Goal: Entertainment & Leisure: Consume media (video, audio)

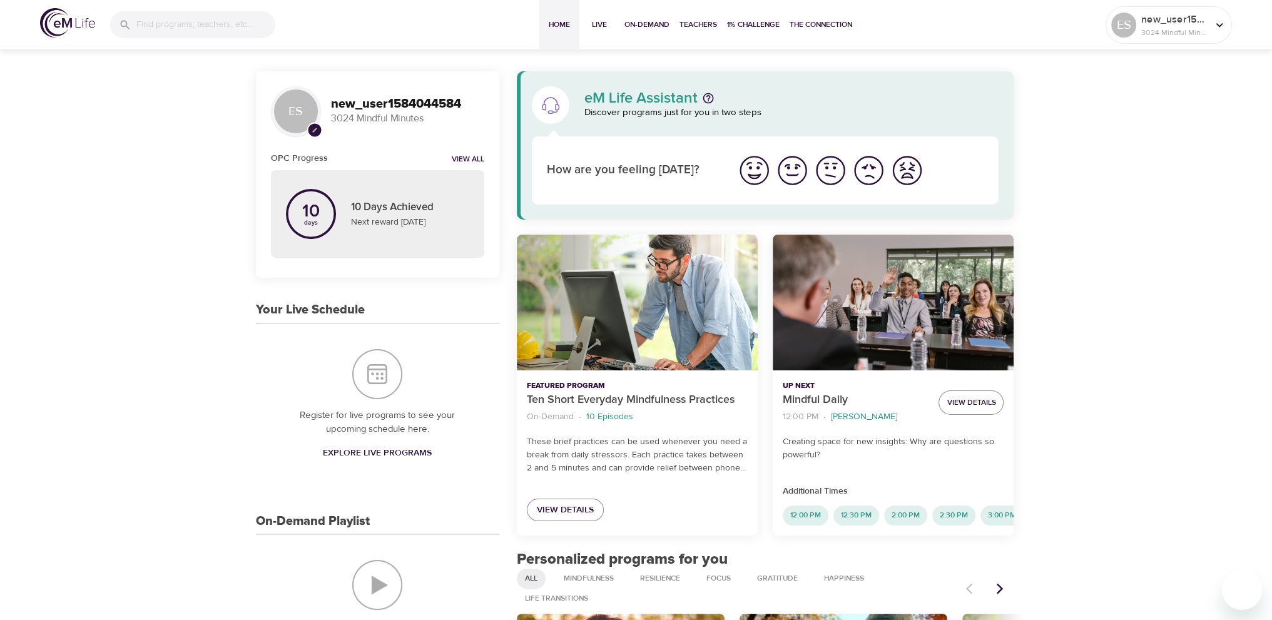
scroll to position [63, 0]
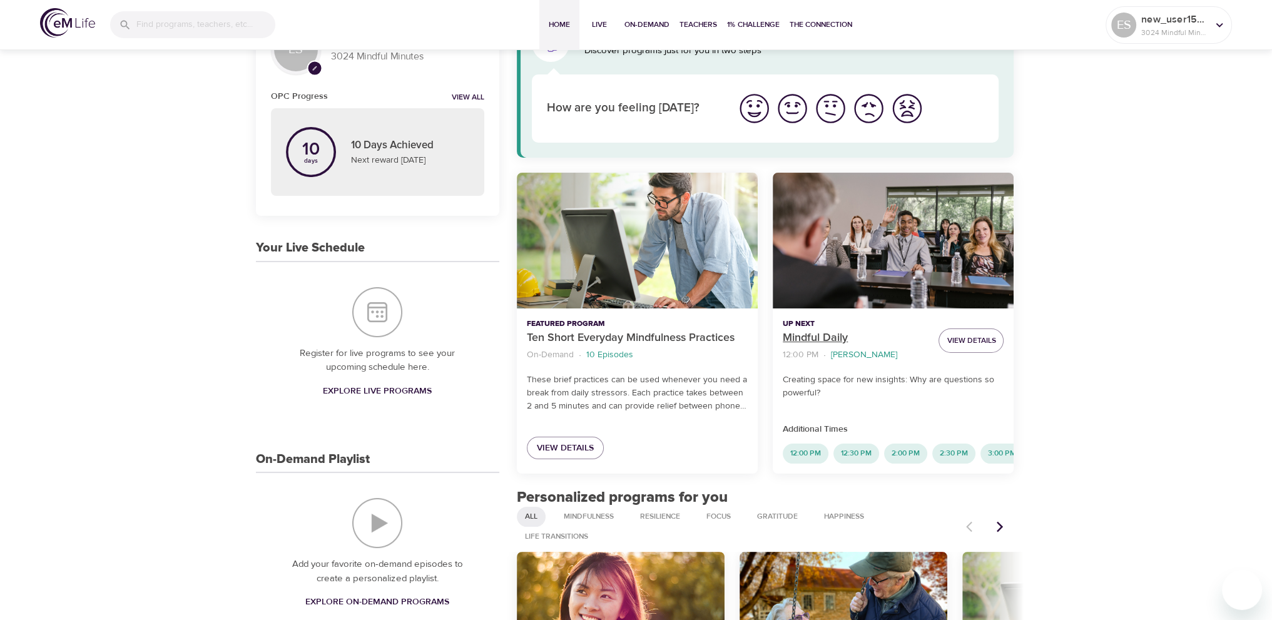
click at [834, 332] on p "Mindful Daily" at bounding box center [856, 338] width 146 height 17
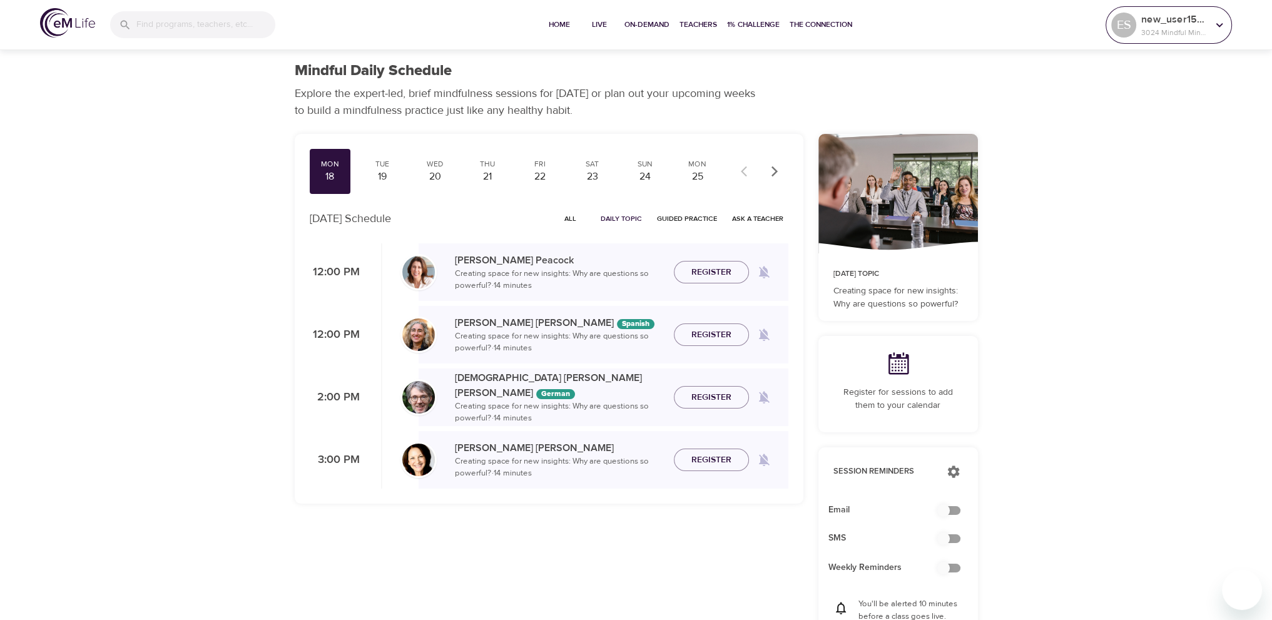
click at [1165, 38] on div "new_user1584044584 3024 Mindful Minutes" at bounding box center [1174, 24] width 71 height 31
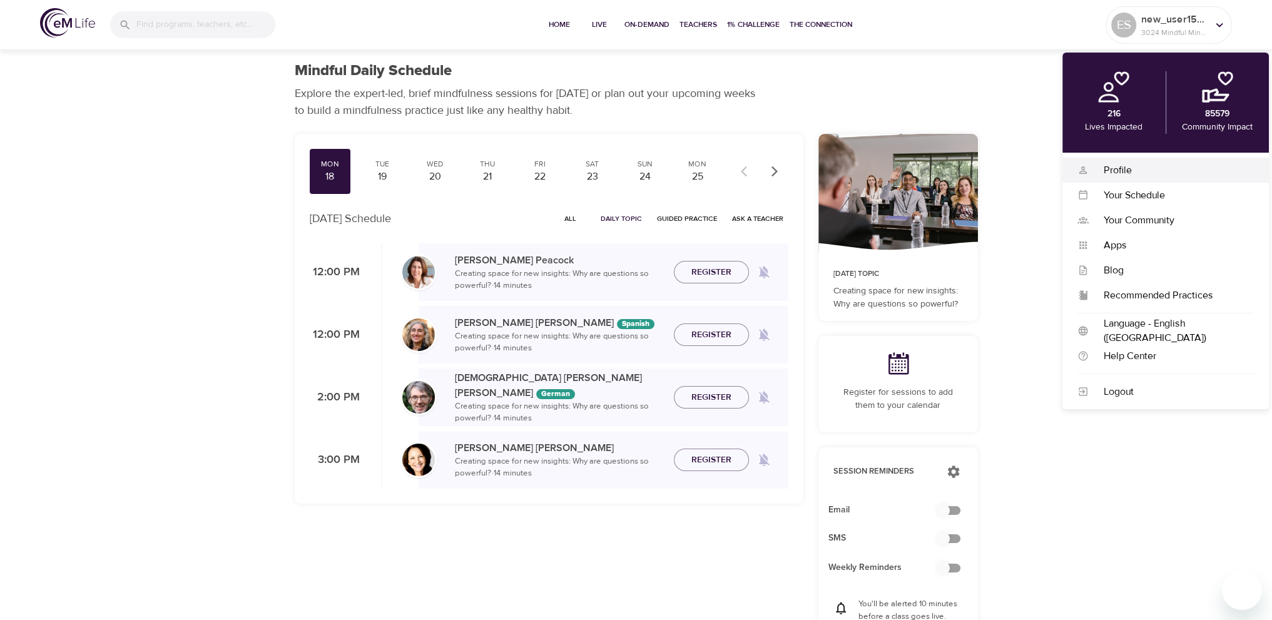
click at [1114, 175] on div "Profile" at bounding box center [1171, 170] width 165 height 14
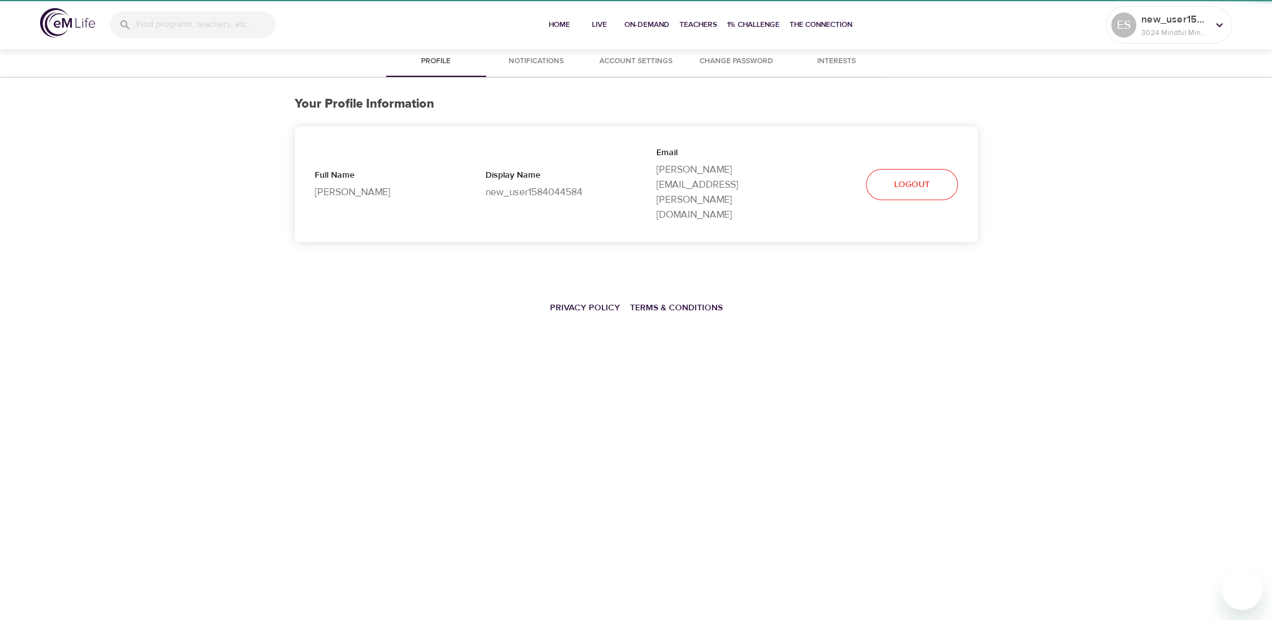
select select "10"
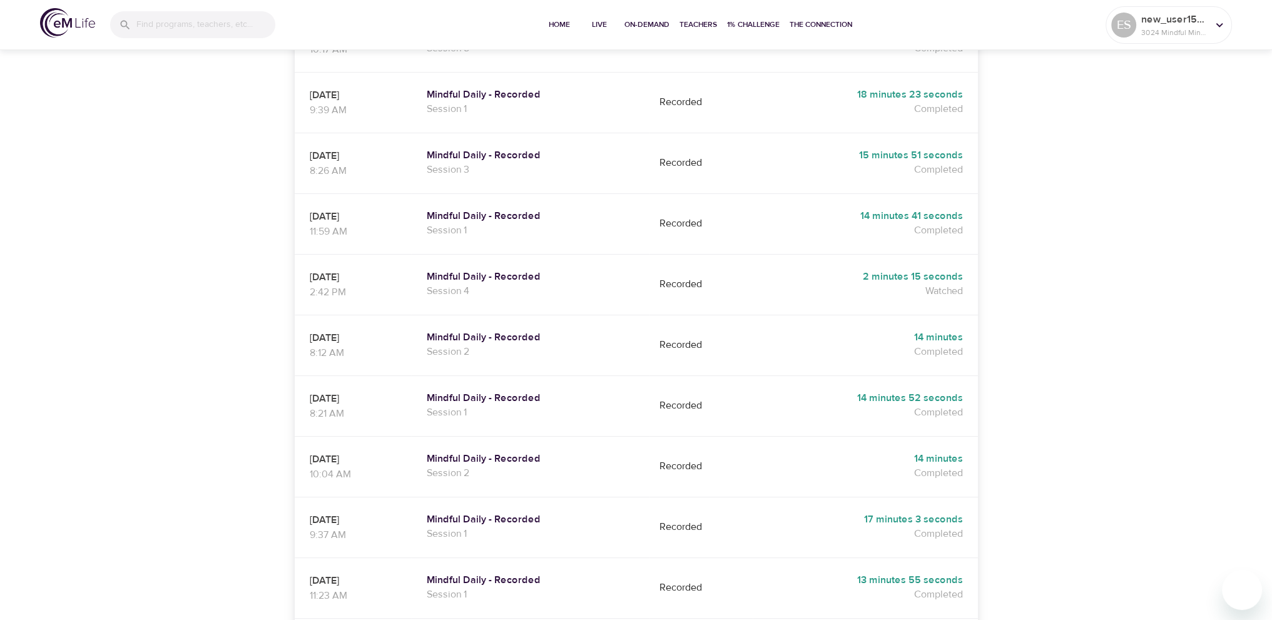
scroll to position [376, 0]
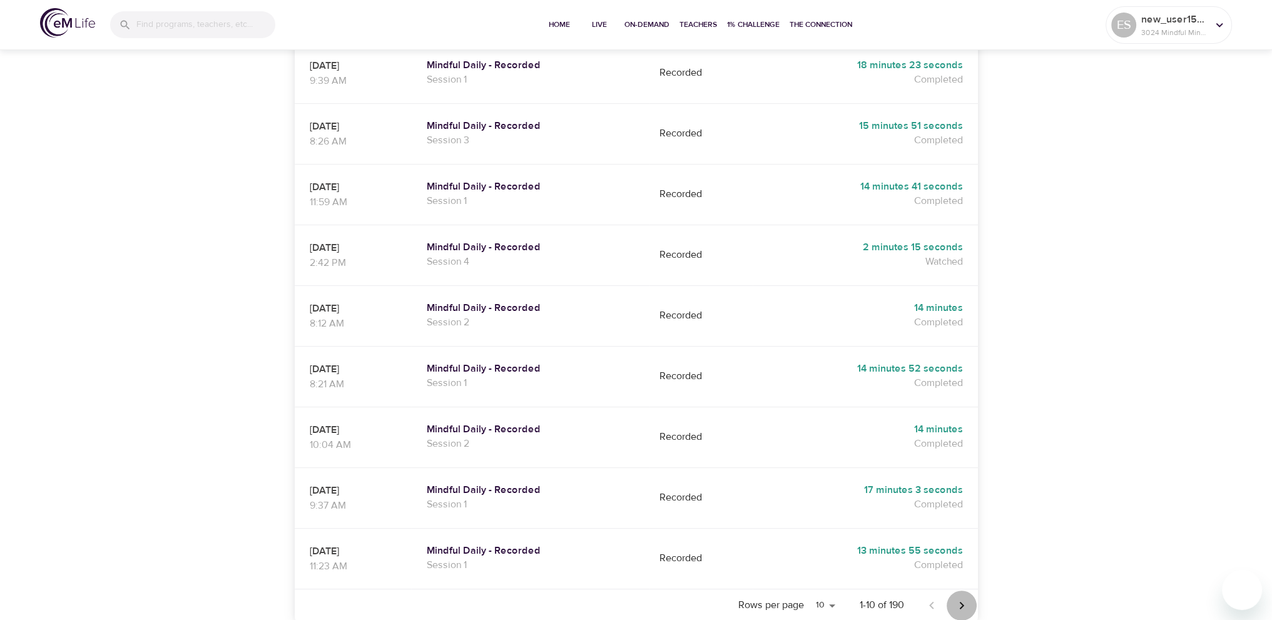
click at [966, 598] on icon "Next page" at bounding box center [961, 605] width 15 height 15
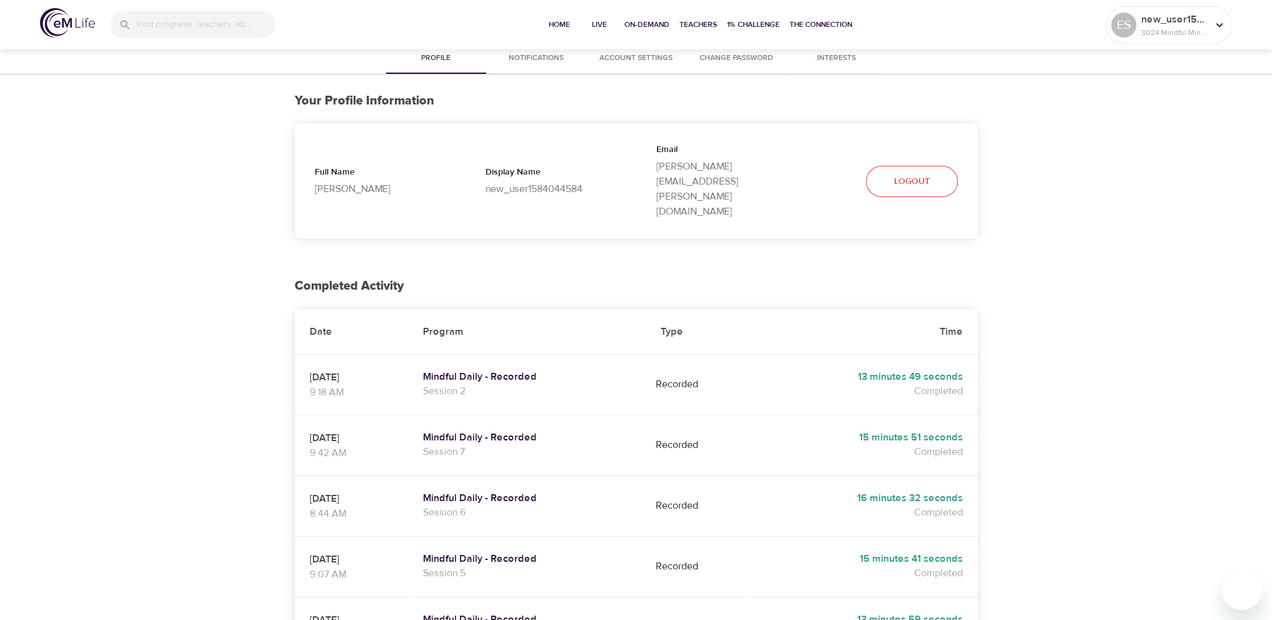
scroll to position [0, 0]
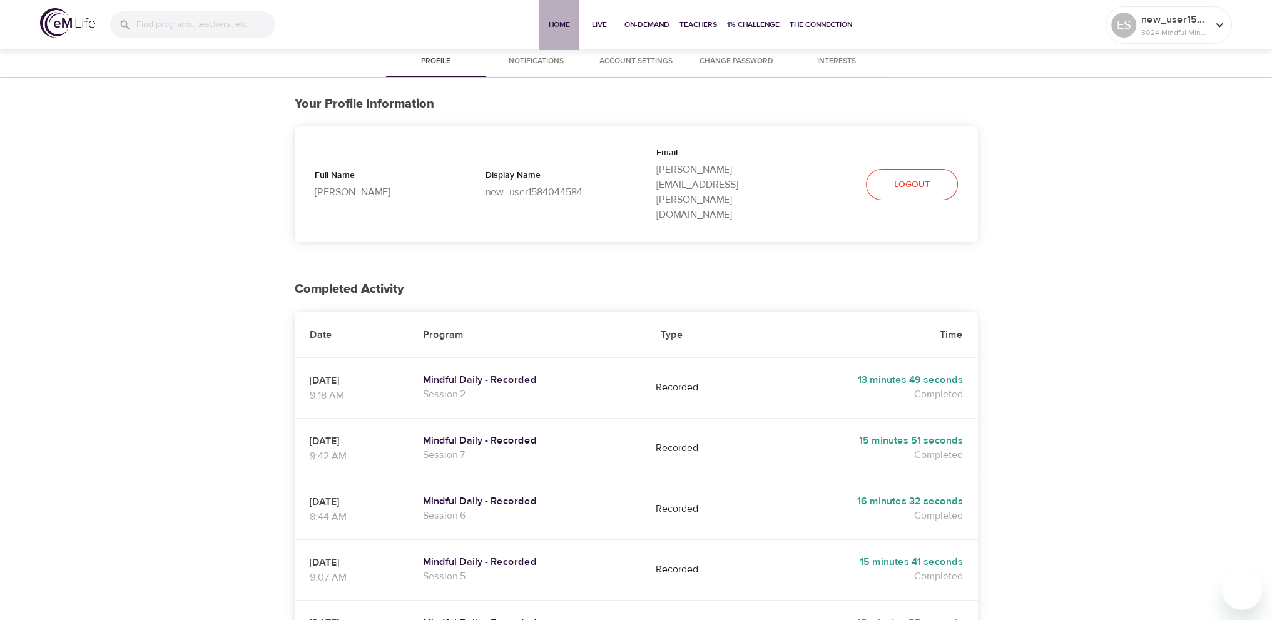
click at [566, 24] on span "Home" at bounding box center [559, 24] width 30 height 13
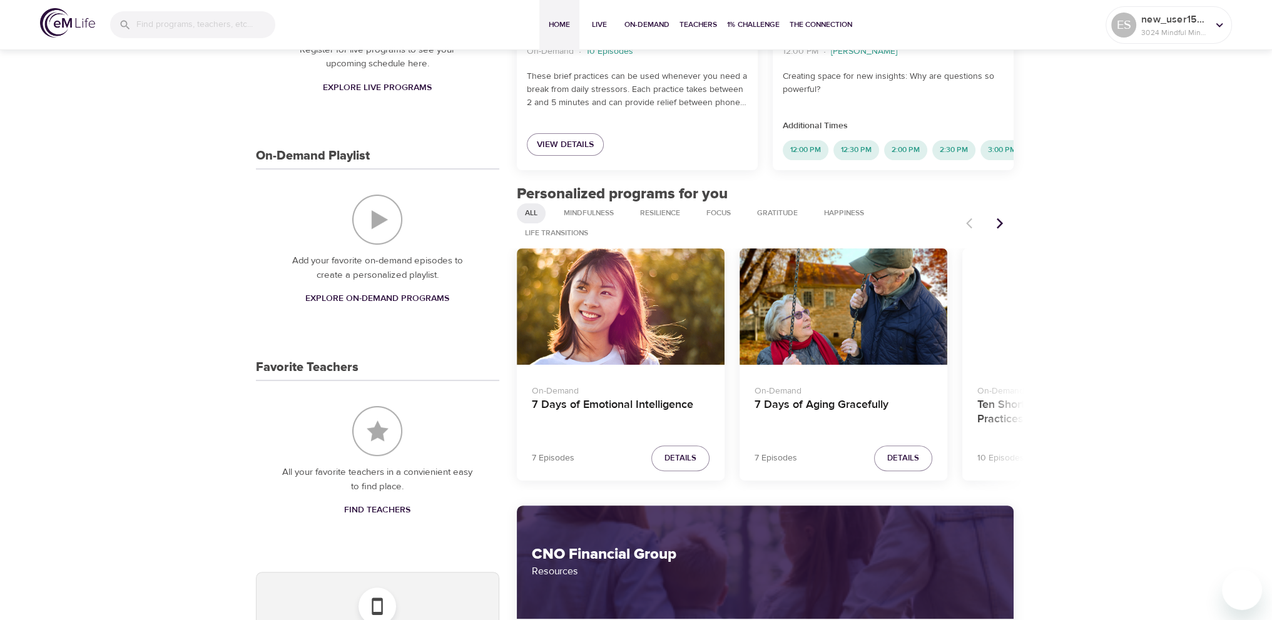
scroll to position [250, 0]
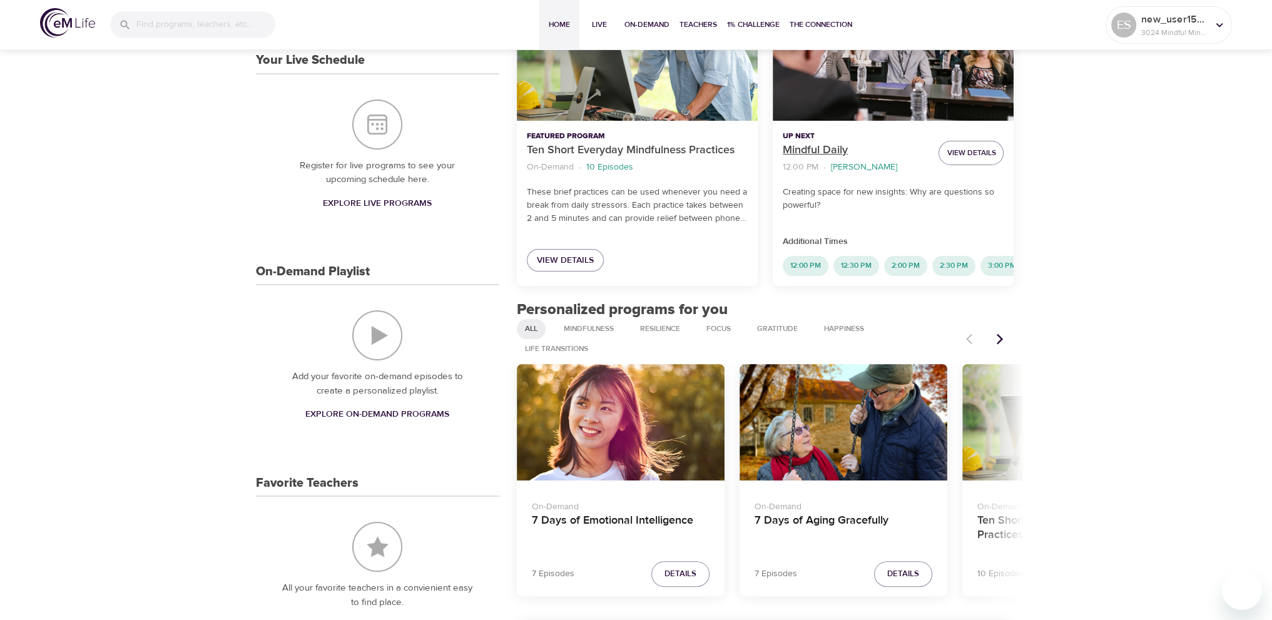
click at [829, 147] on p "Mindful Daily" at bounding box center [856, 150] width 146 height 17
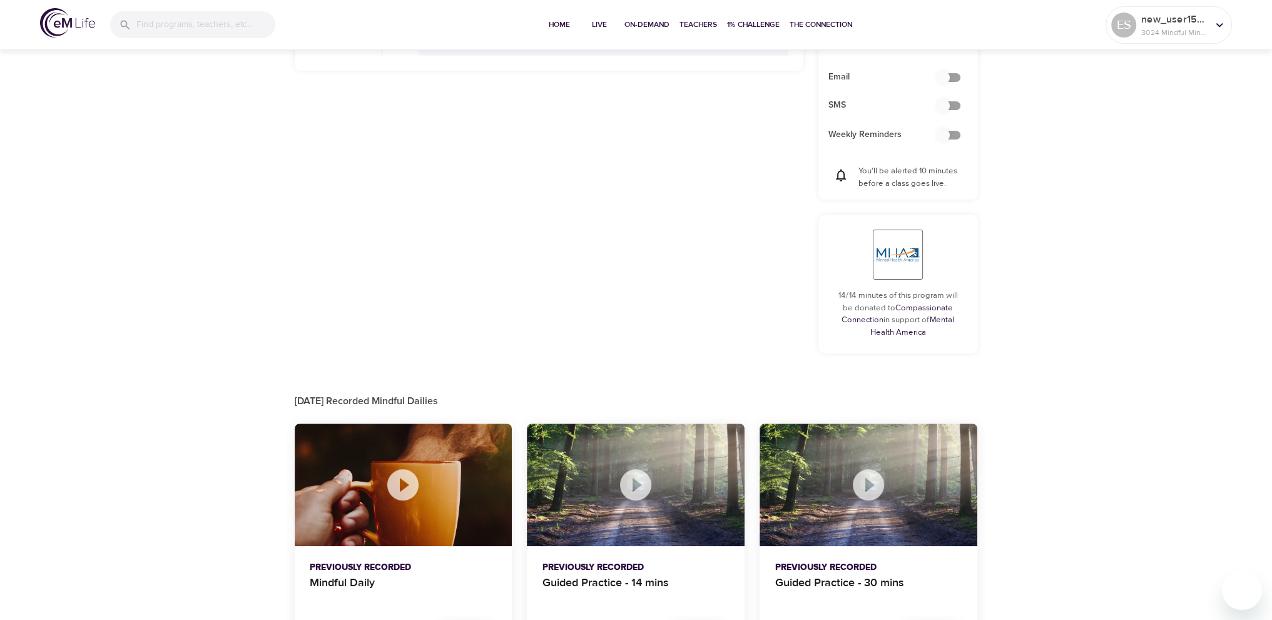
scroll to position [482, 0]
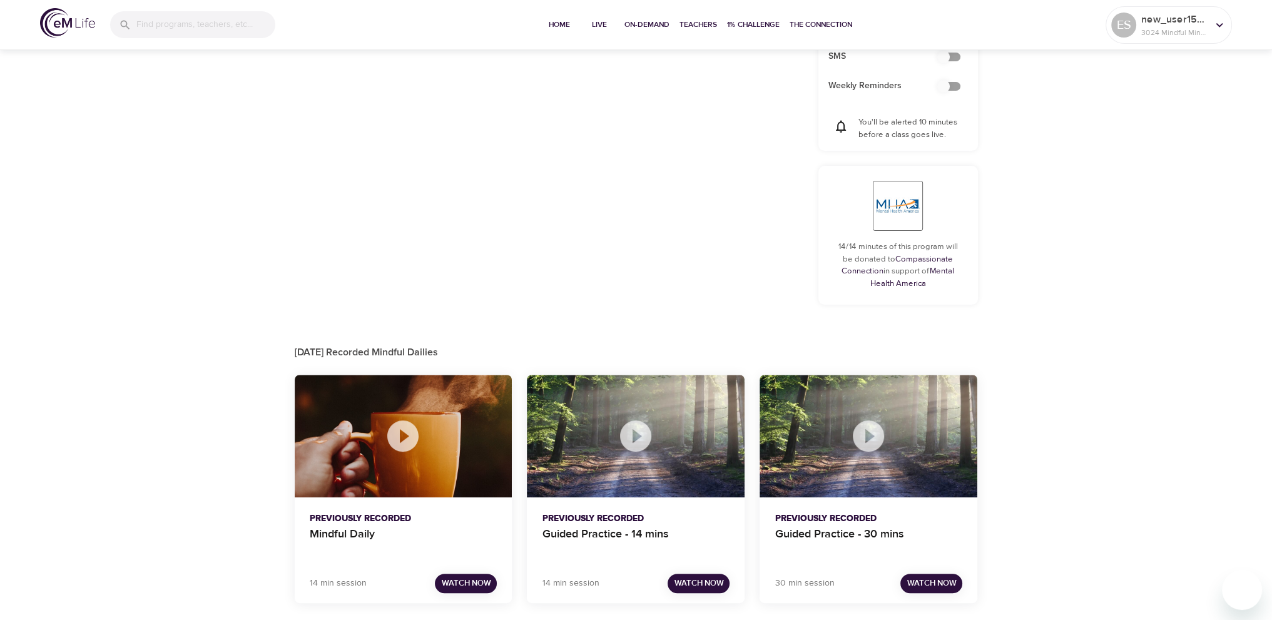
click at [475, 588] on span "Watch Now" at bounding box center [465, 583] width 49 height 14
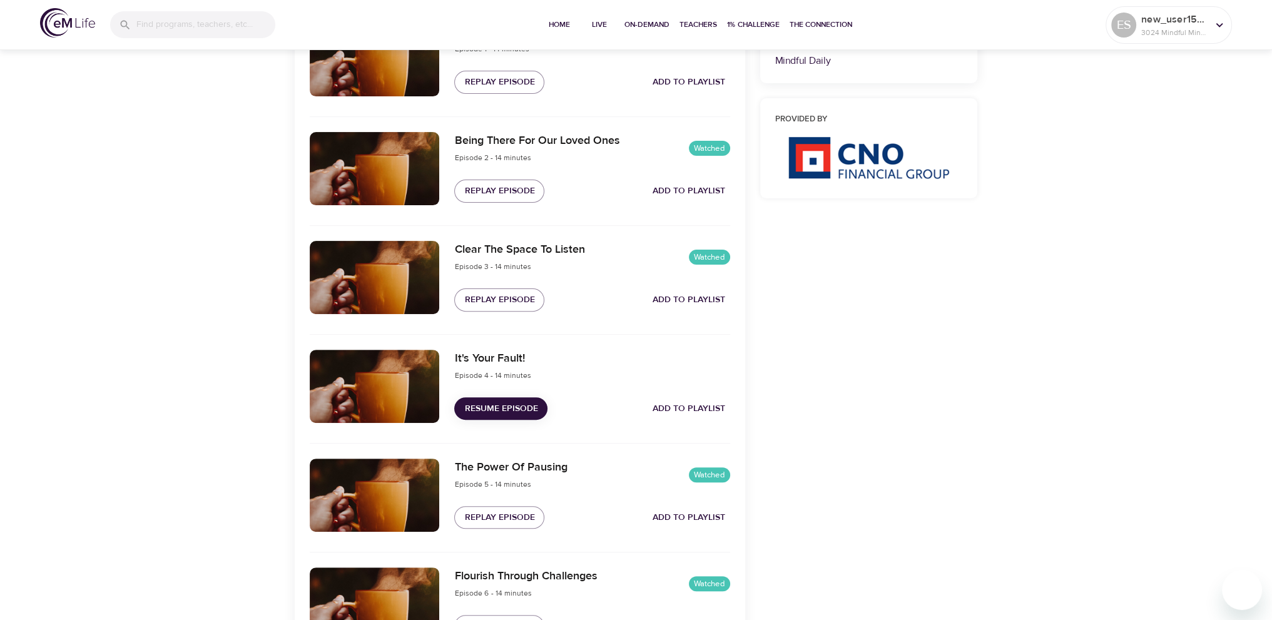
scroll to position [250, 0]
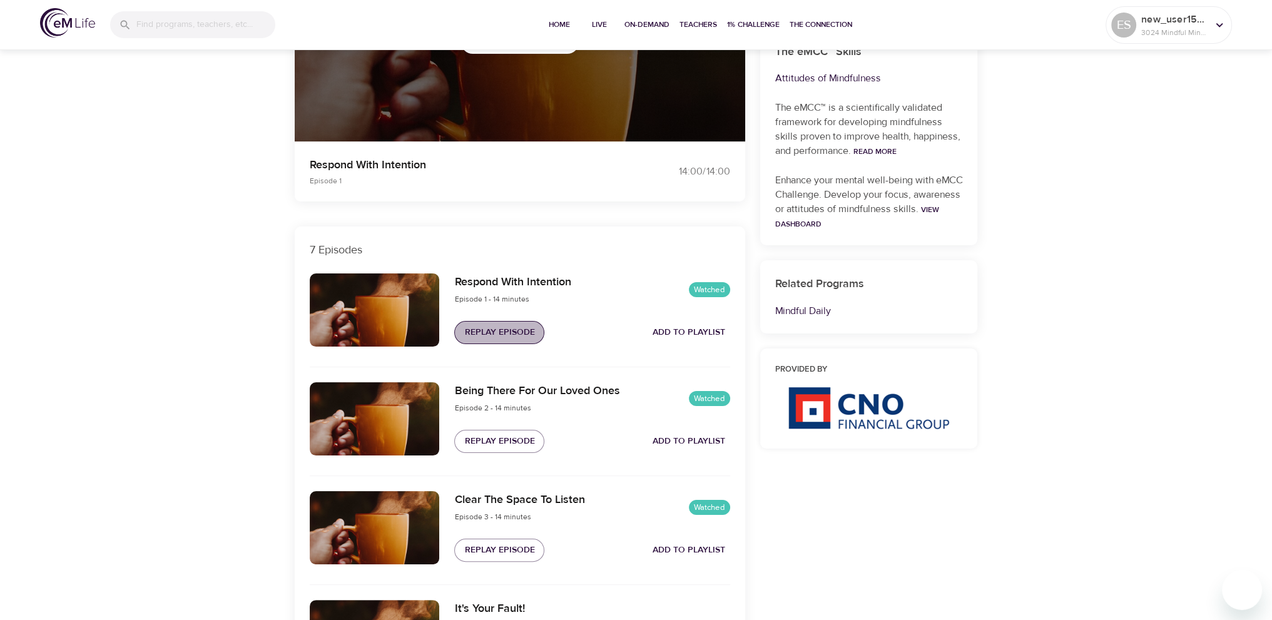
click at [502, 343] on button "Replay Episode" at bounding box center [499, 332] width 90 height 23
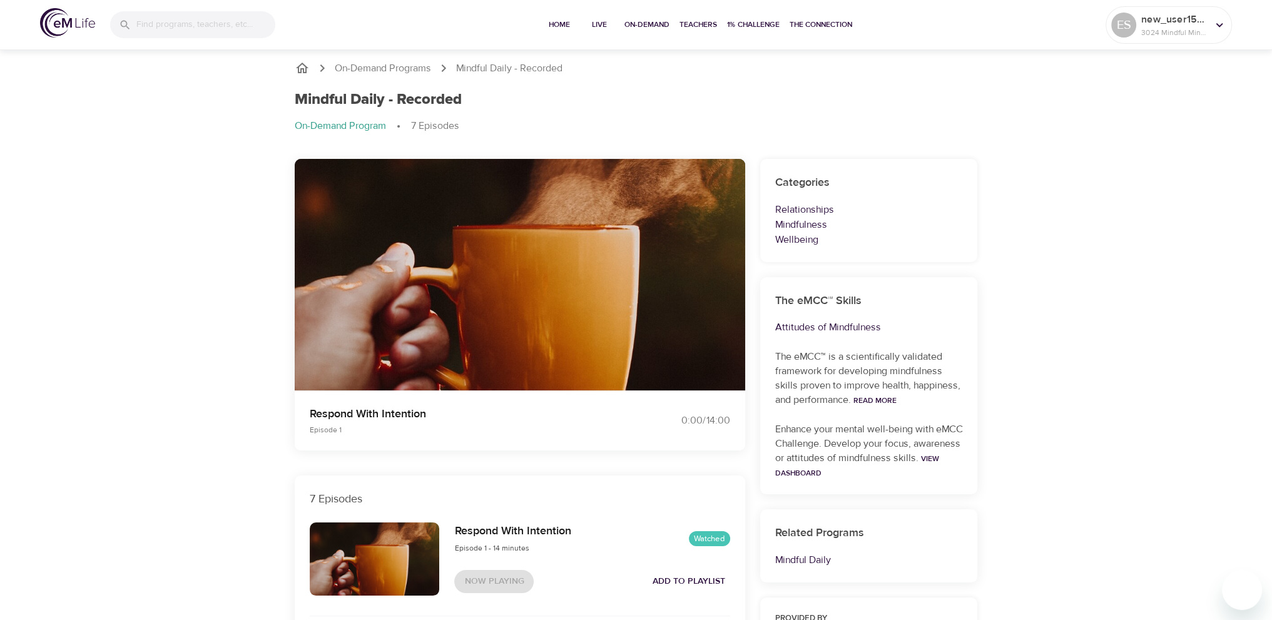
scroll to position [0, 0]
